Goal: Navigation & Orientation: Find specific page/section

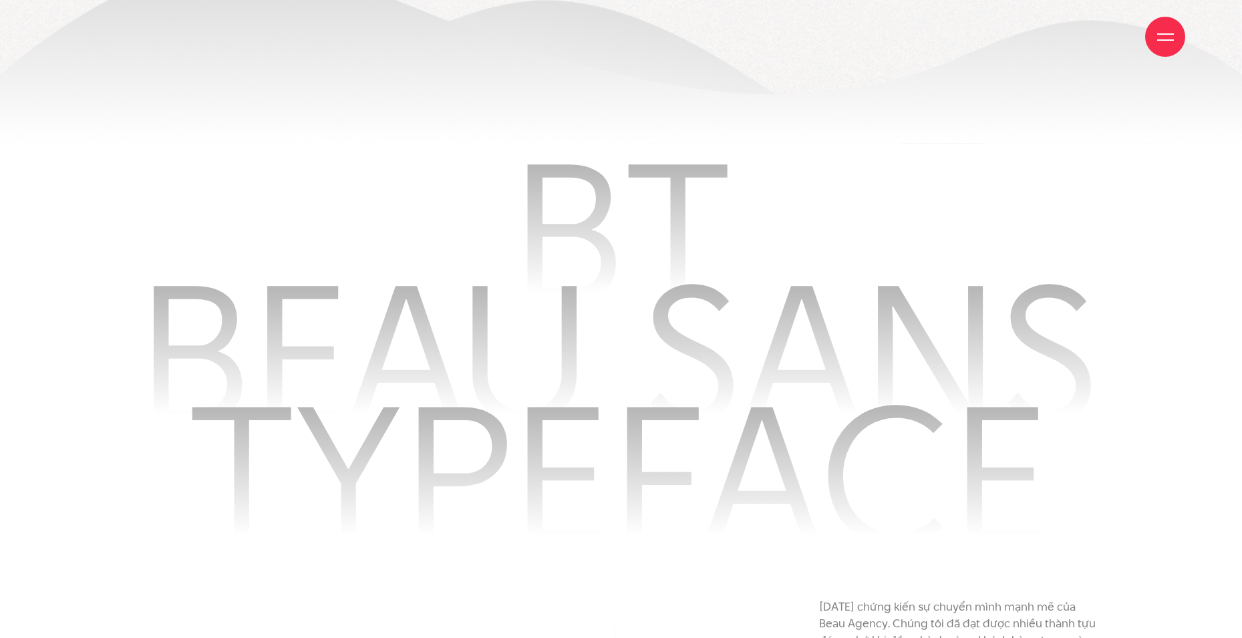
scroll to position [1420, 0]
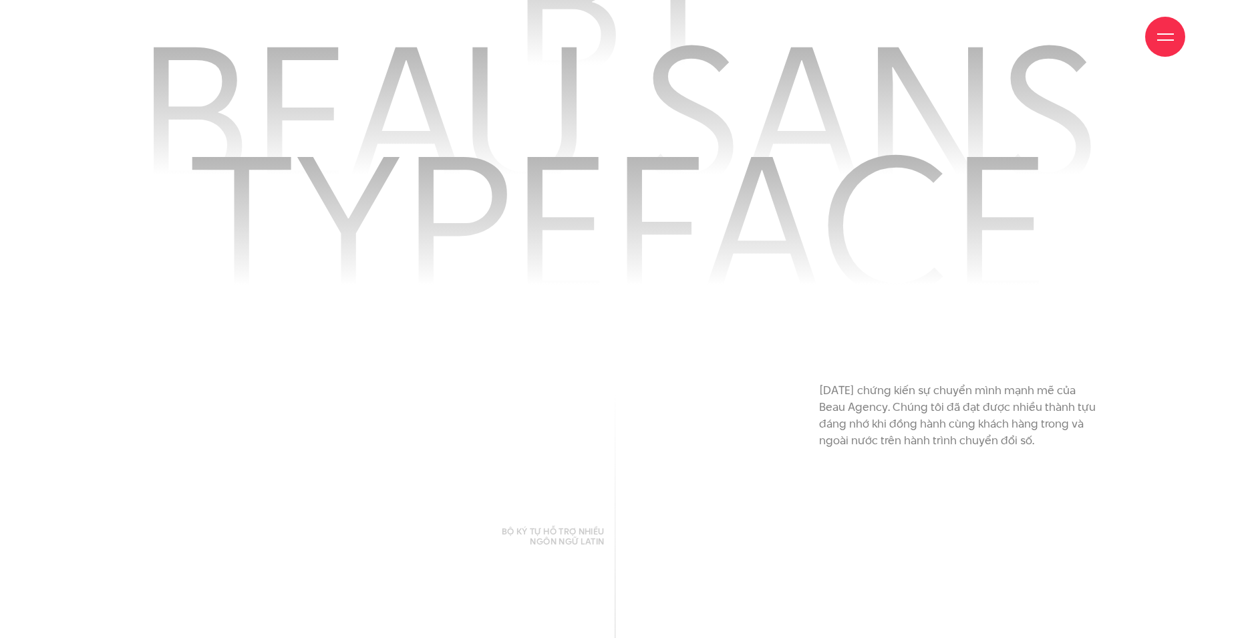
drag, startPoint x: 1100, startPoint y: 1, endPoint x: 1084, endPoint y: 168, distance: 167.8
click at [1135, 178] on div "BT BEAU SANS TYPEFACE" at bounding box center [620, 216] width 1167 height 501
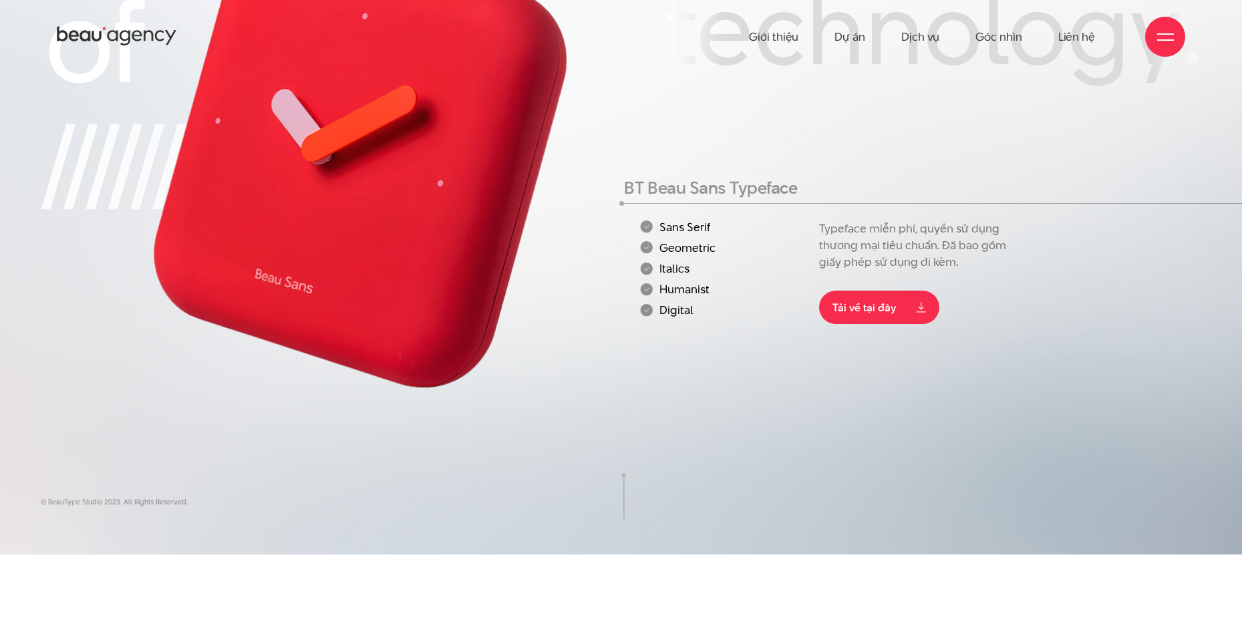
scroll to position [0, 0]
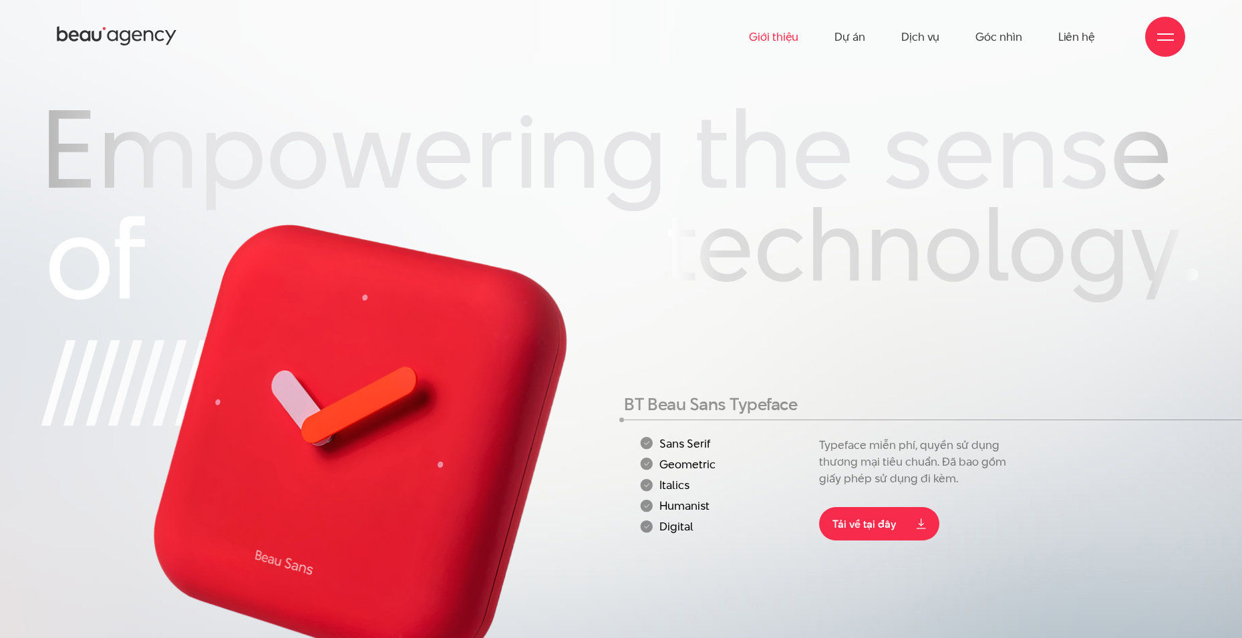
click at [767, 35] on link "Giới thiệu" at bounding box center [773, 37] width 49 height 74
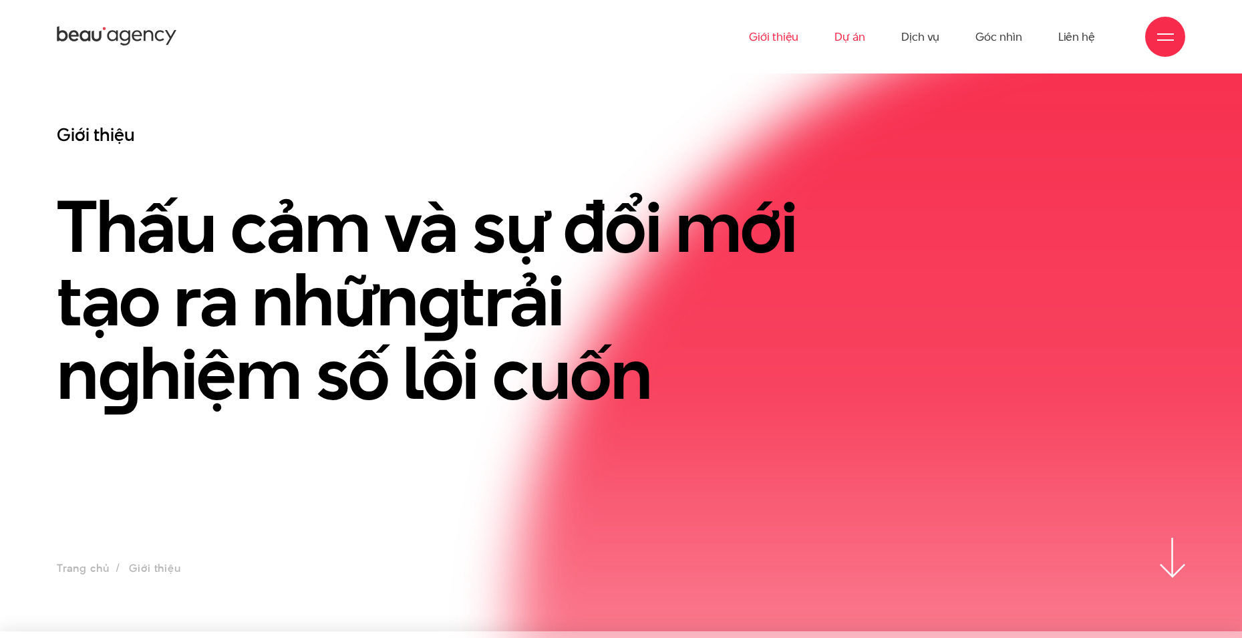
click at [846, 35] on link "Dự án" at bounding box center [850, 37] width 31 height 74
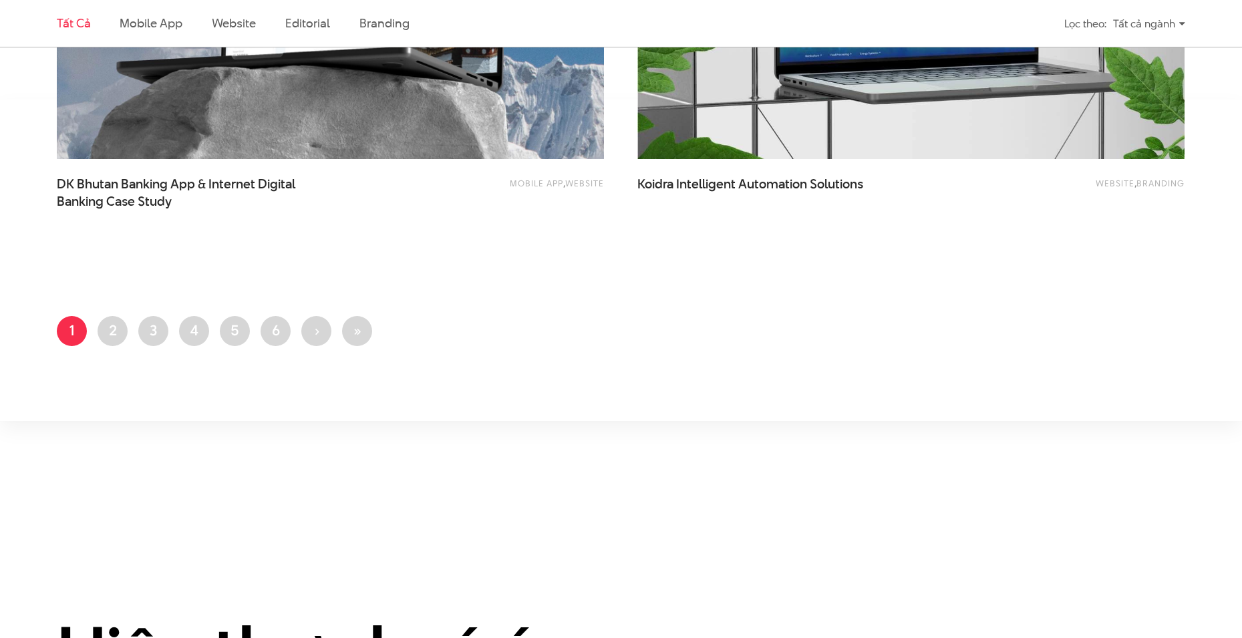
scroll to position [3230, 0]
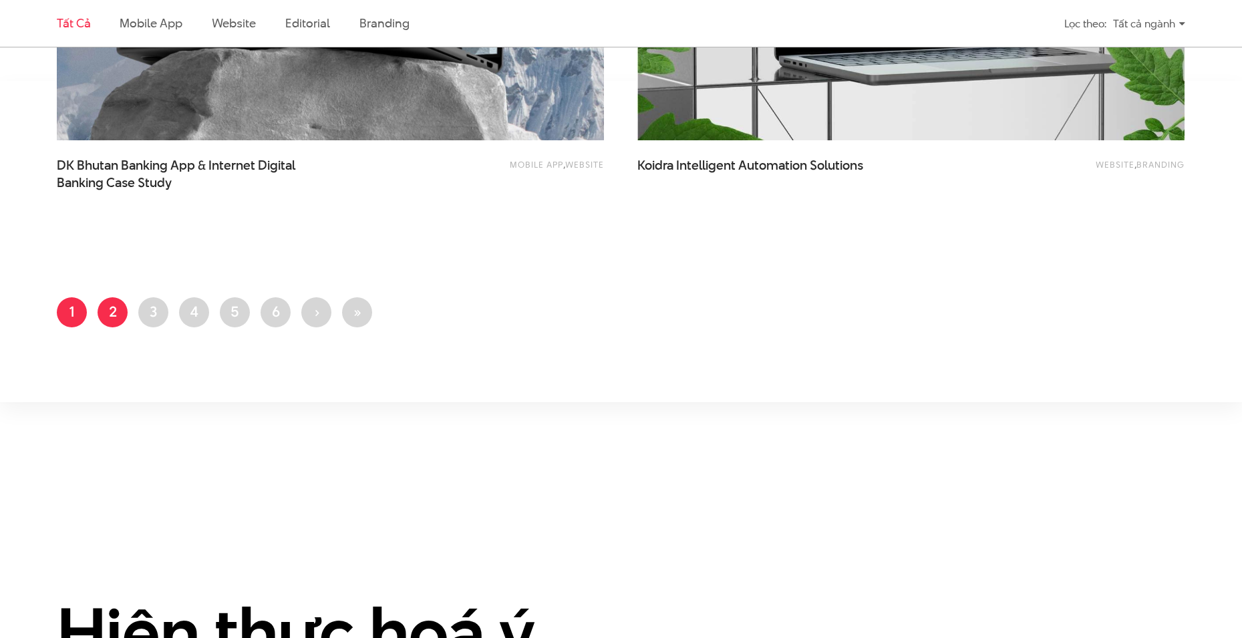
click at [104, 310] on link "Trang 2" at bounding box center [113, 312] width 30 height 30
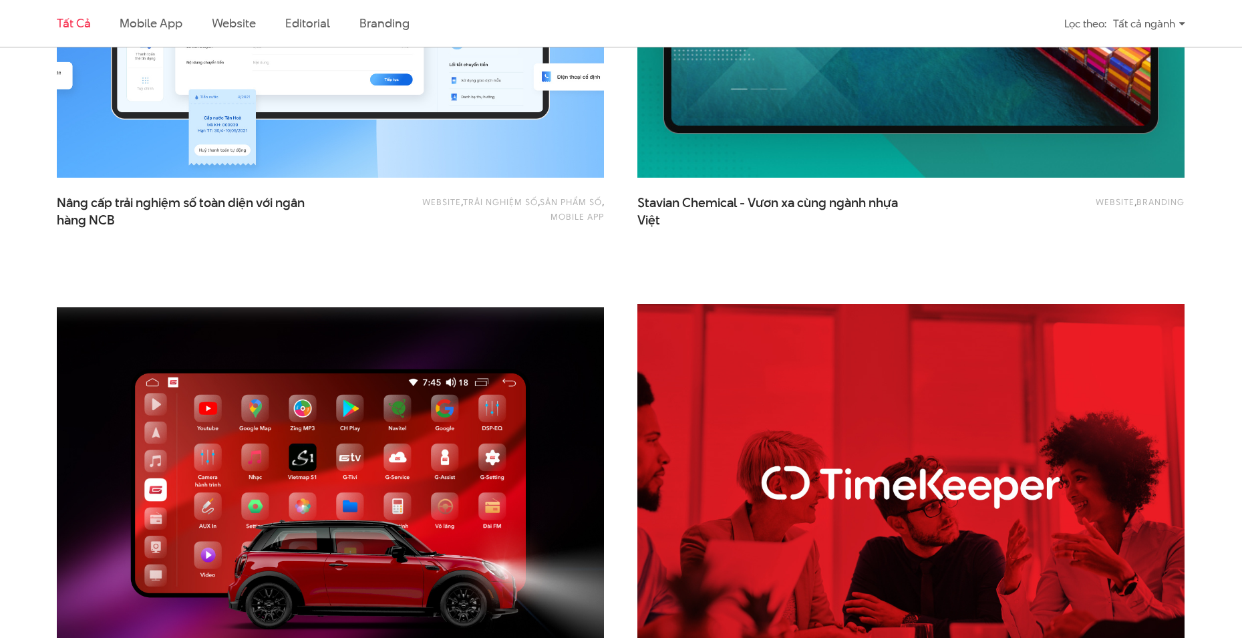
scroll to position [2272, 0]
